Goal: Task Accomplishment & Management: Use online tool/utility

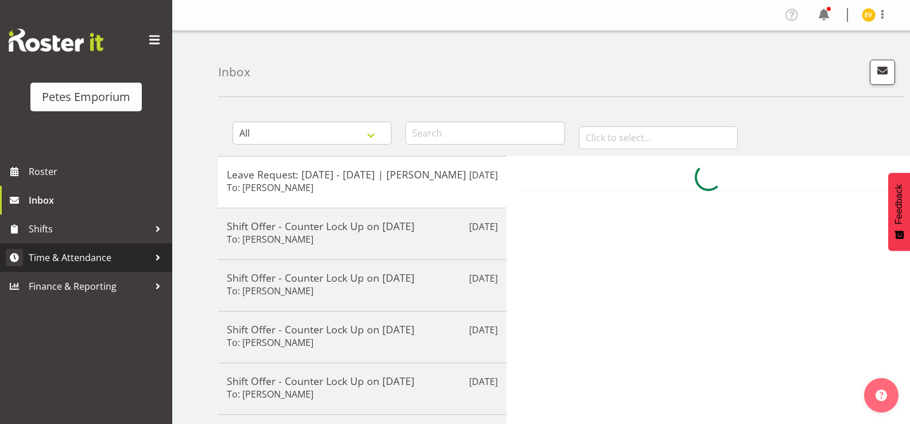
click at [161, 263] on div at bounding box center [157, 257] width 17 height 17
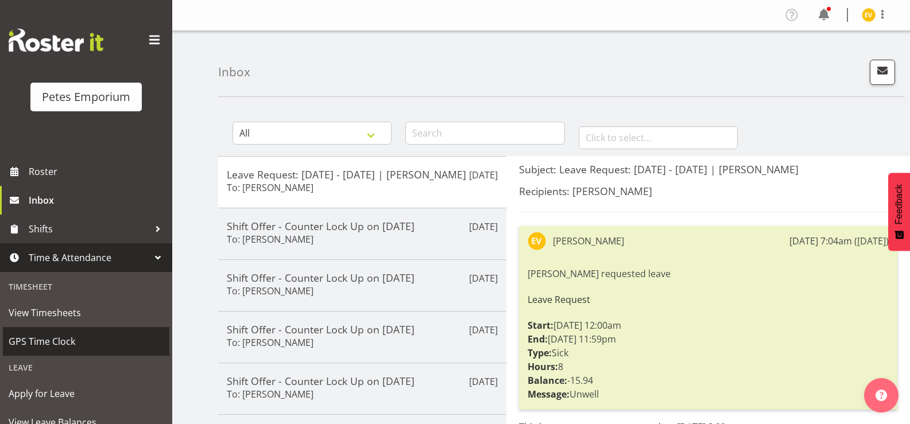
click at [121, 342] on span "GPS Time Clock" at bounding box center [86, 341] width 155 height 17
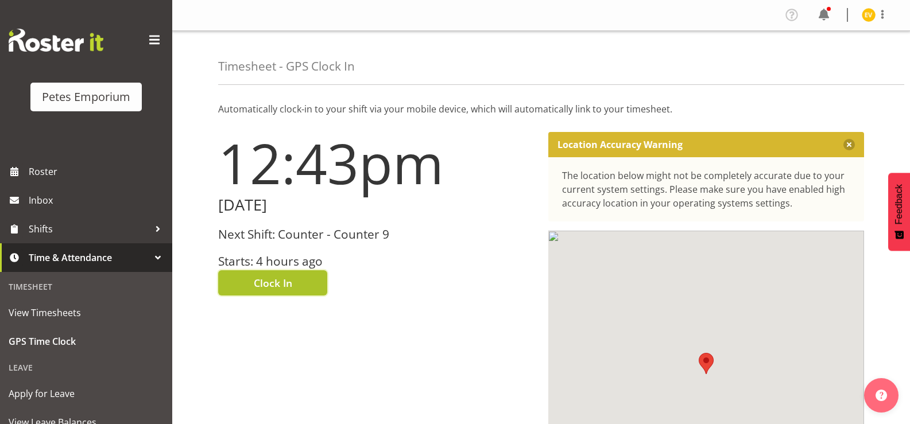
click at [297, 293] on button "Clock In" at bounding box center [272, 282] width 109 height 25
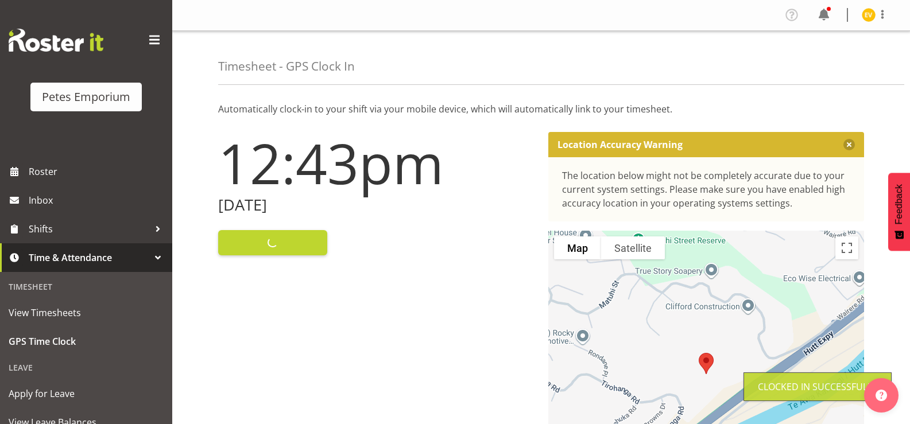
click at [869, 17] on img at bounding box center [869, 15] width 14 height 14
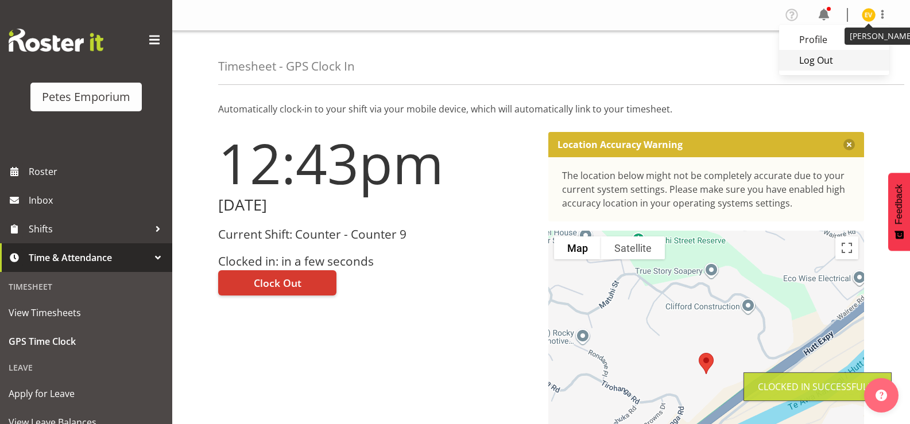
click at [816, 67] on link "Log Out" at bounding box center [834, 60] width 110 height 21
